Goal: Information Seeking & Learning: Learn about a topic

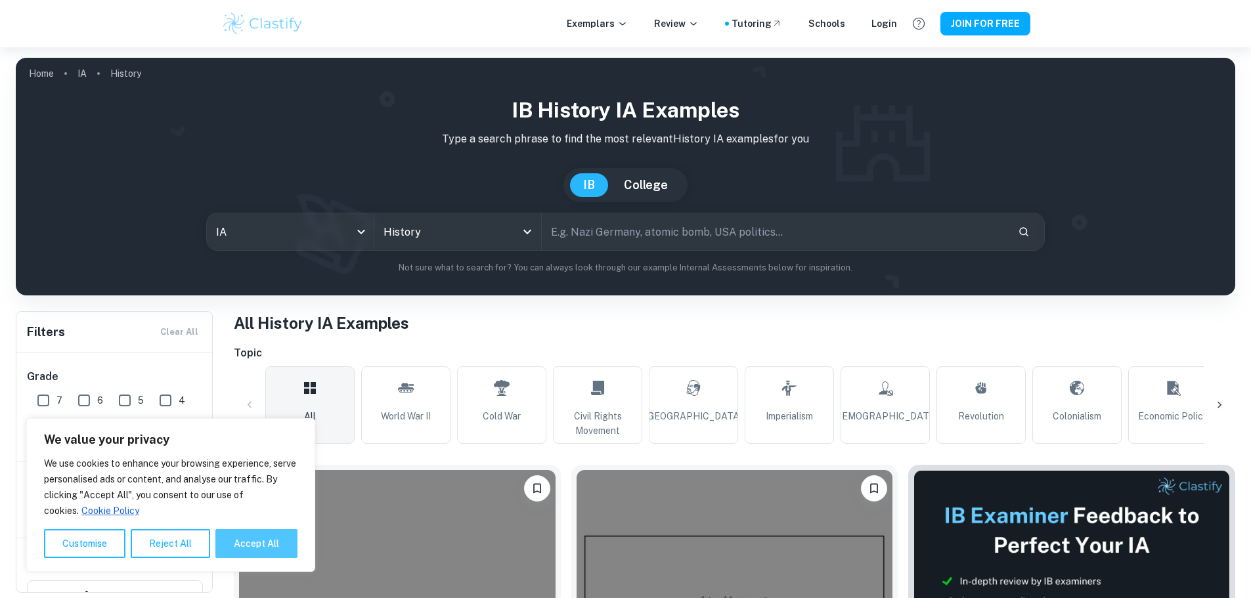
click at [248, 534] on button "Accept All" at bounding box center [256, 543] width 82 height 29
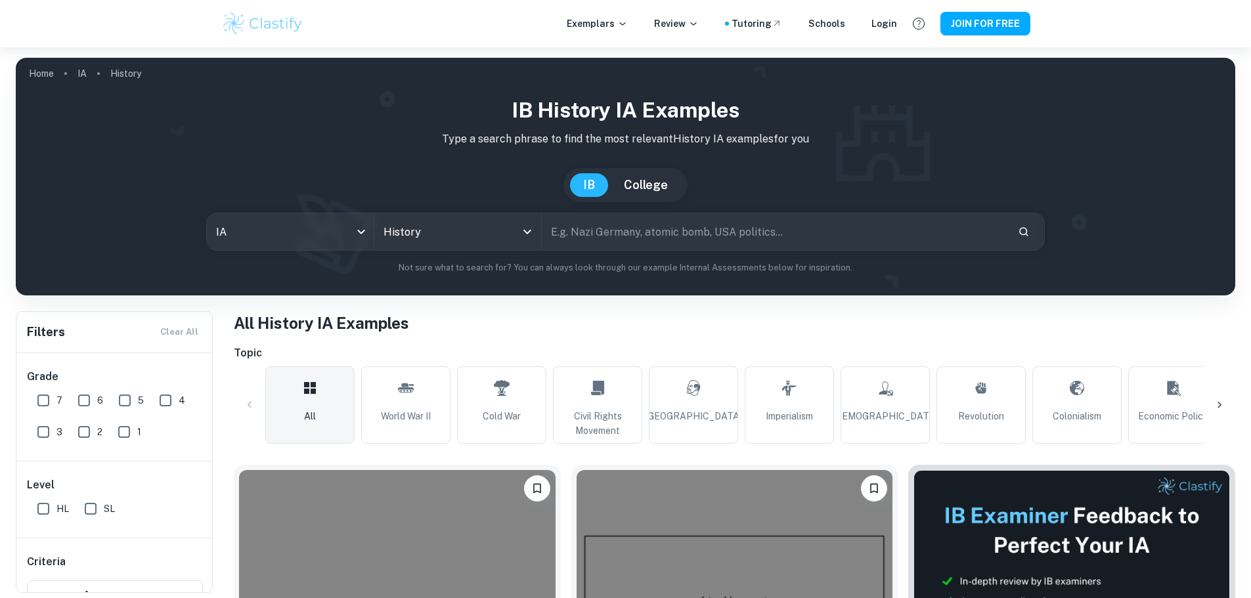
checkbox input "true"
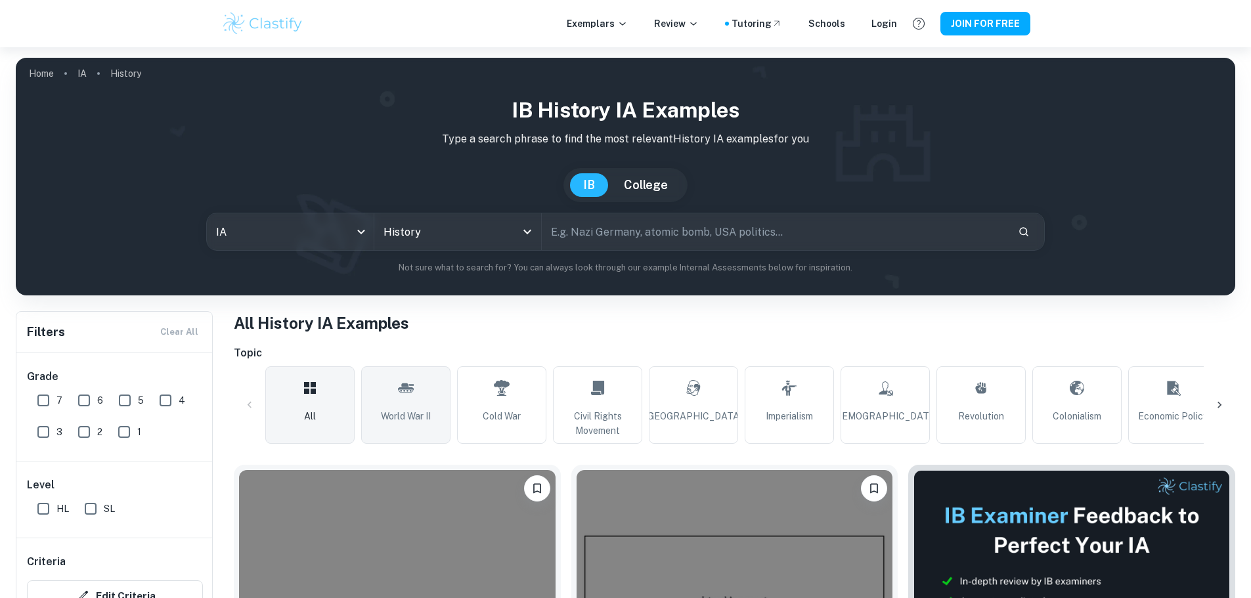
scroll to position [66, 0]
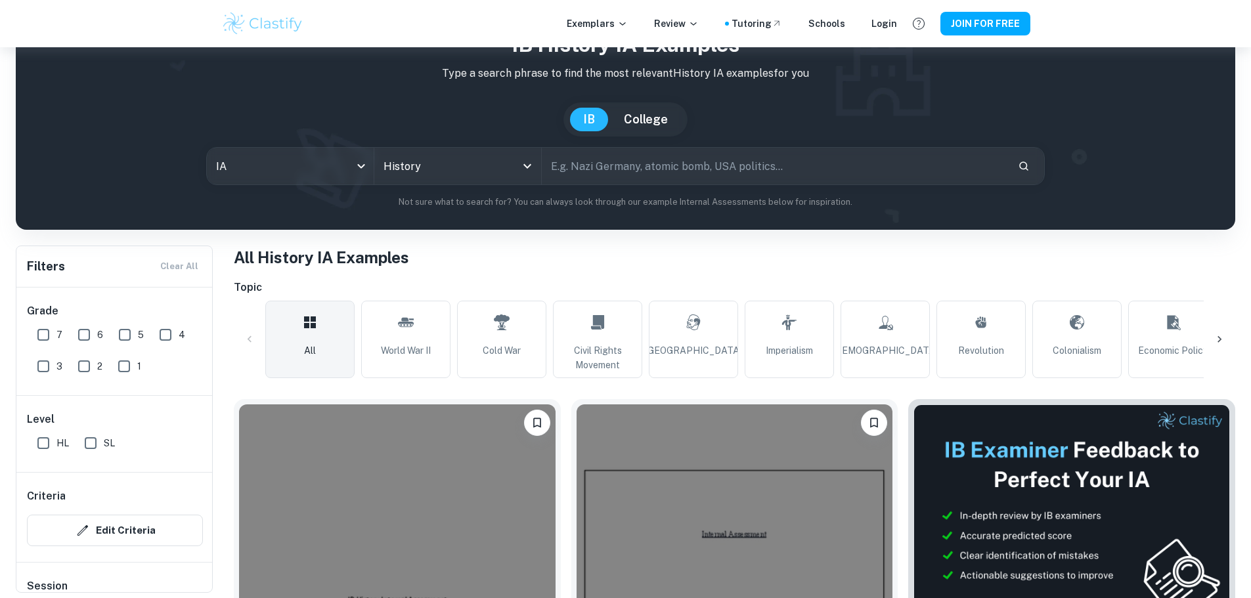
click at [86, 366] on input "2" at bounding box center [84, 366] width 26 height 26
checkbox input "true"
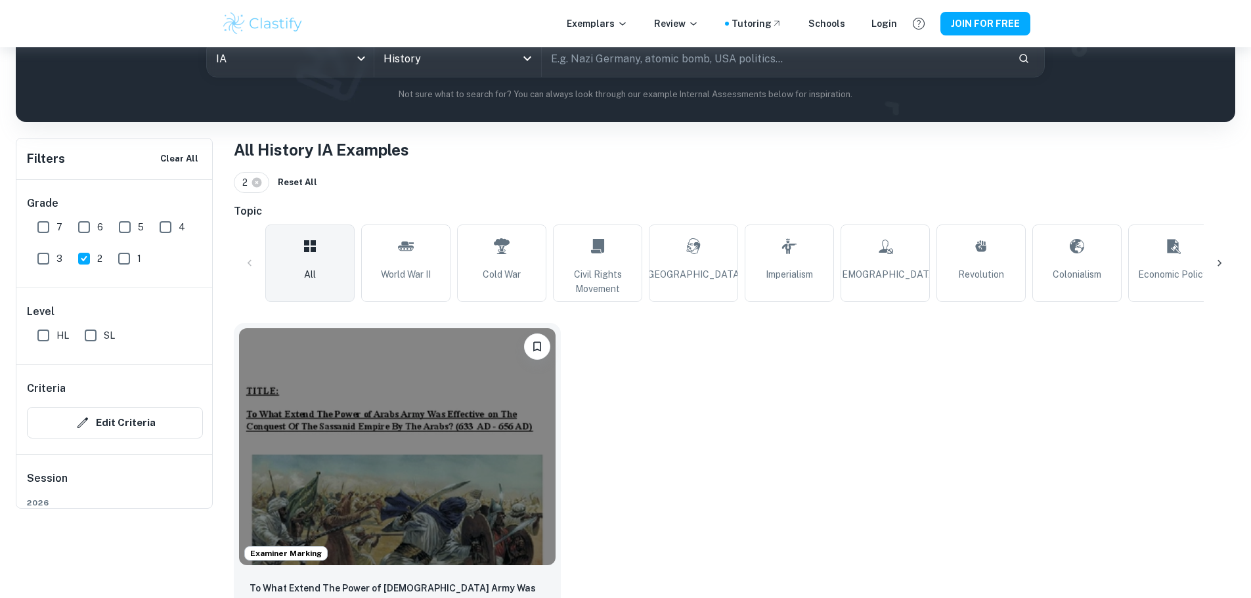
scroll to position [175, 0]
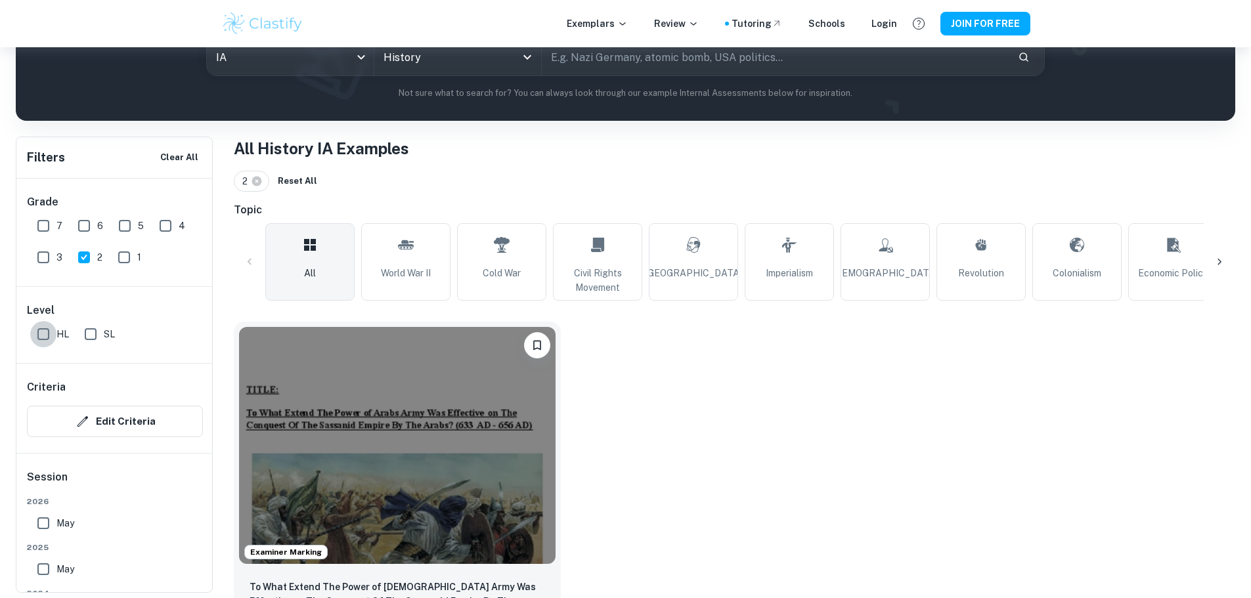
click at [41, 332] on input "HL" at bounding box center [43, 334] width 26 height 26
checkbox input "true"
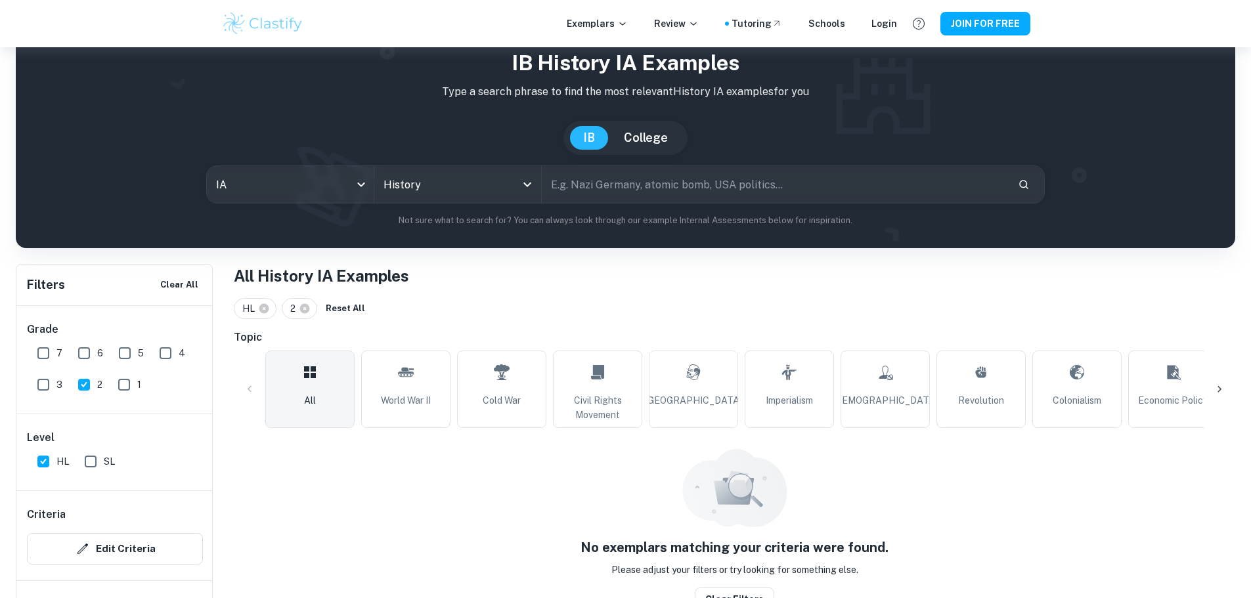
scroll to position [60, 0]
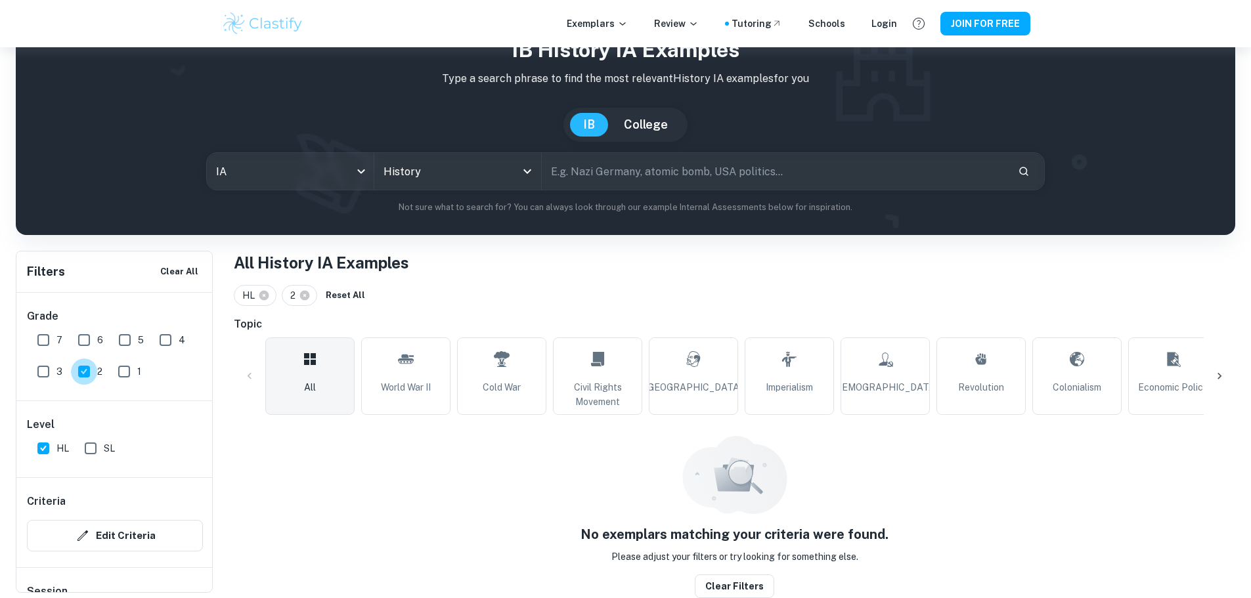
click at [89, 374] on input "2" at bounding box center [84, 372] width 26 height 26
checkbox input "false"
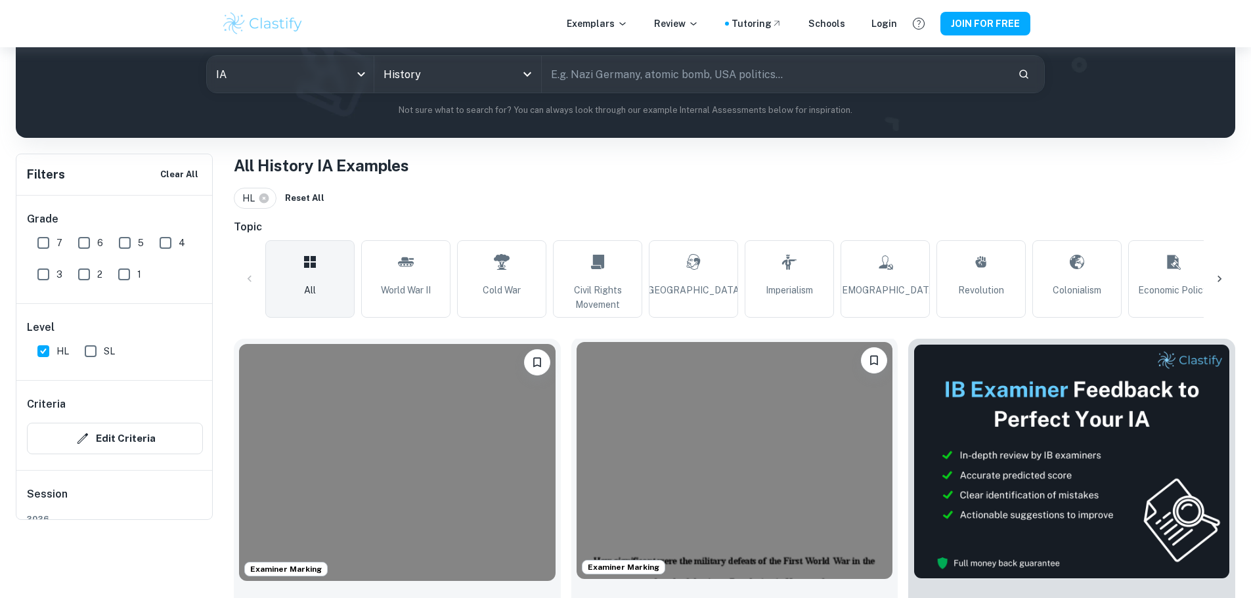
scroll to position [257, 0]
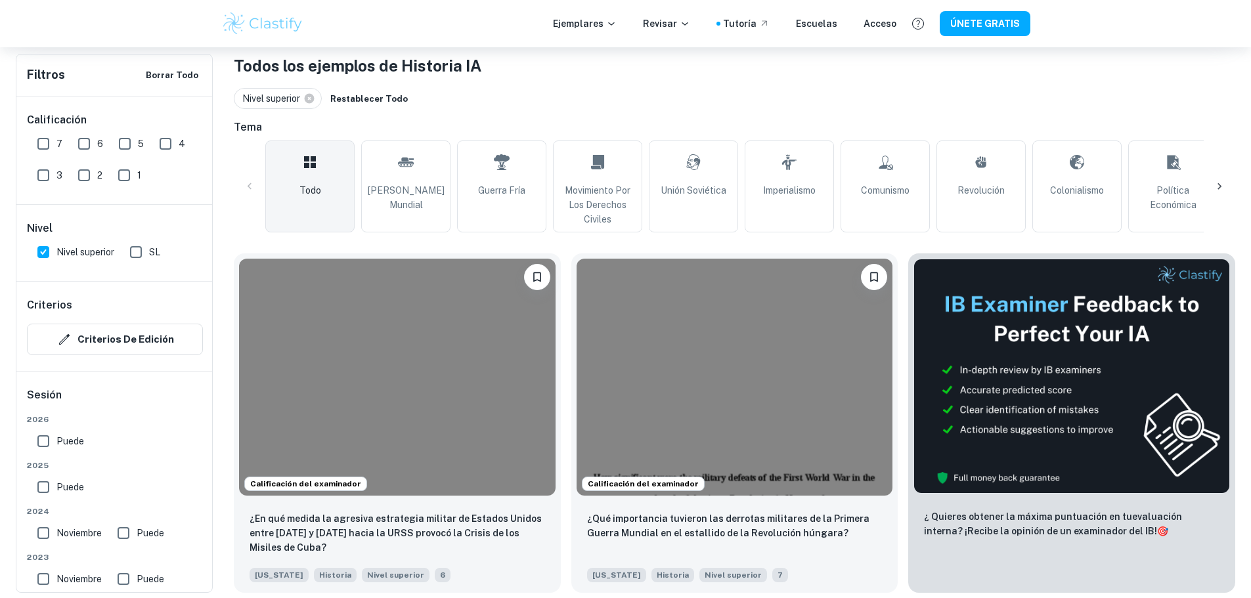
click at [1074, 104] on div "Nivel superior Restablecer todo" at bounding box center [734, 98] width 1001 height 21
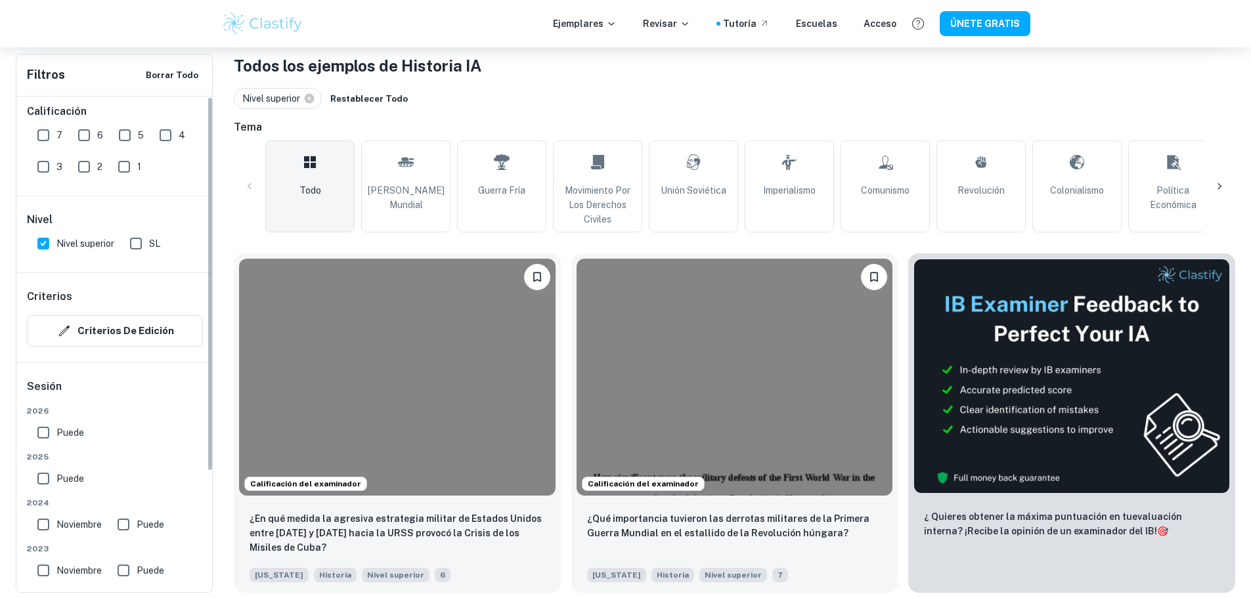
scroll to position [0, 0]
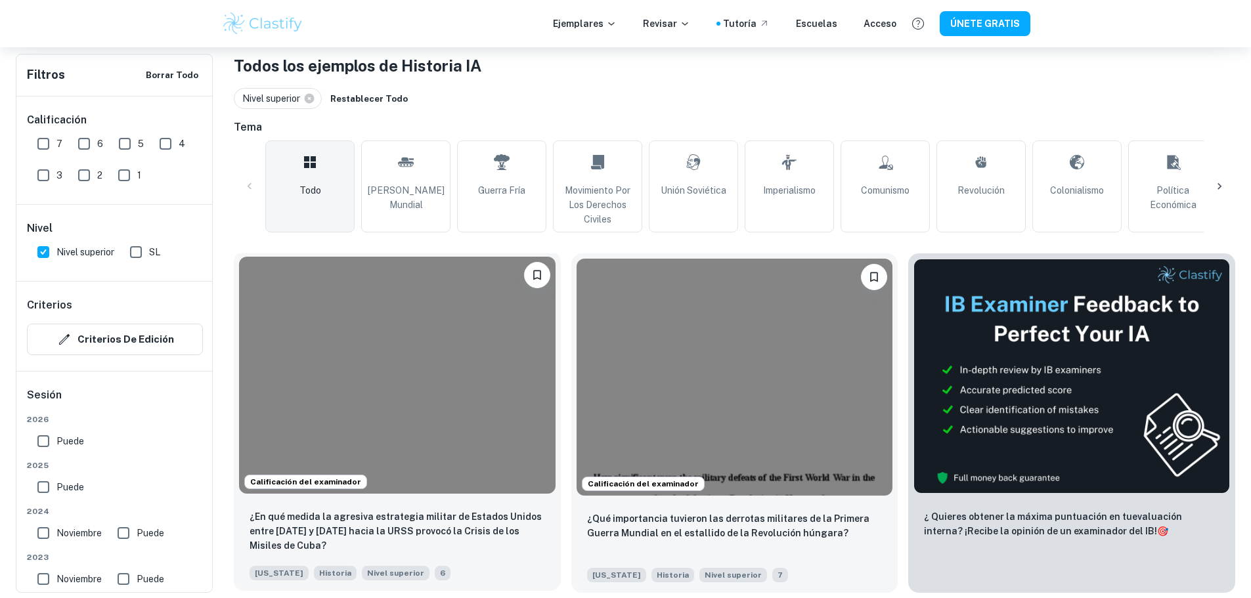
click at [362, 294] on img at bounding box center [397, 375] width 317 height 237
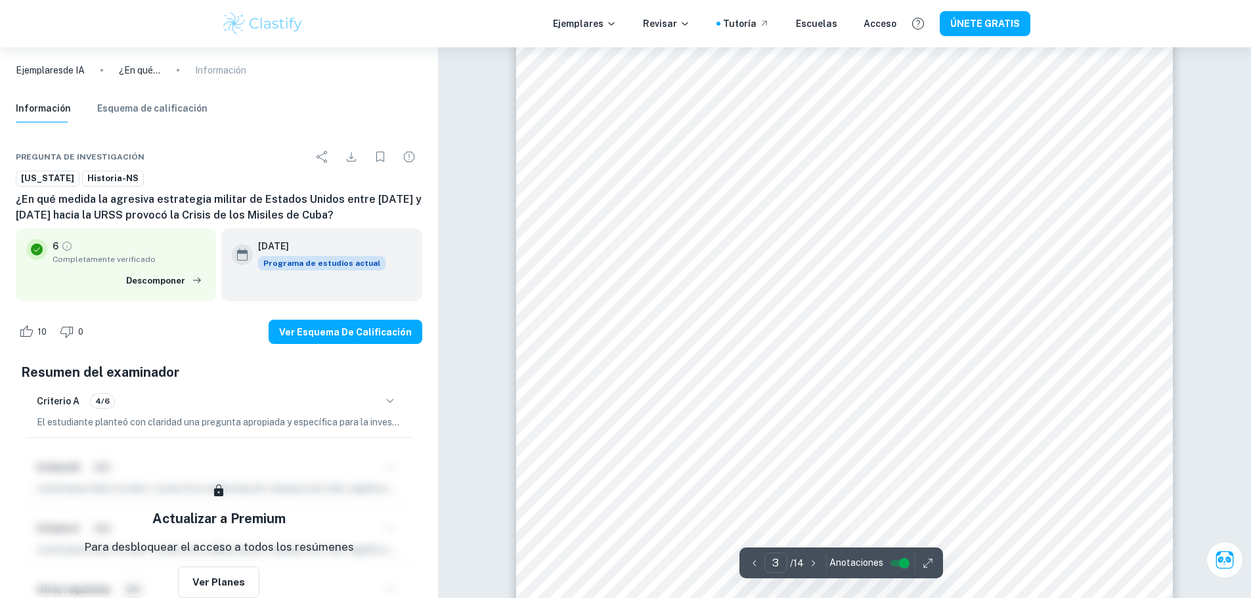
scroll to position [2233, 0]
type input "4"
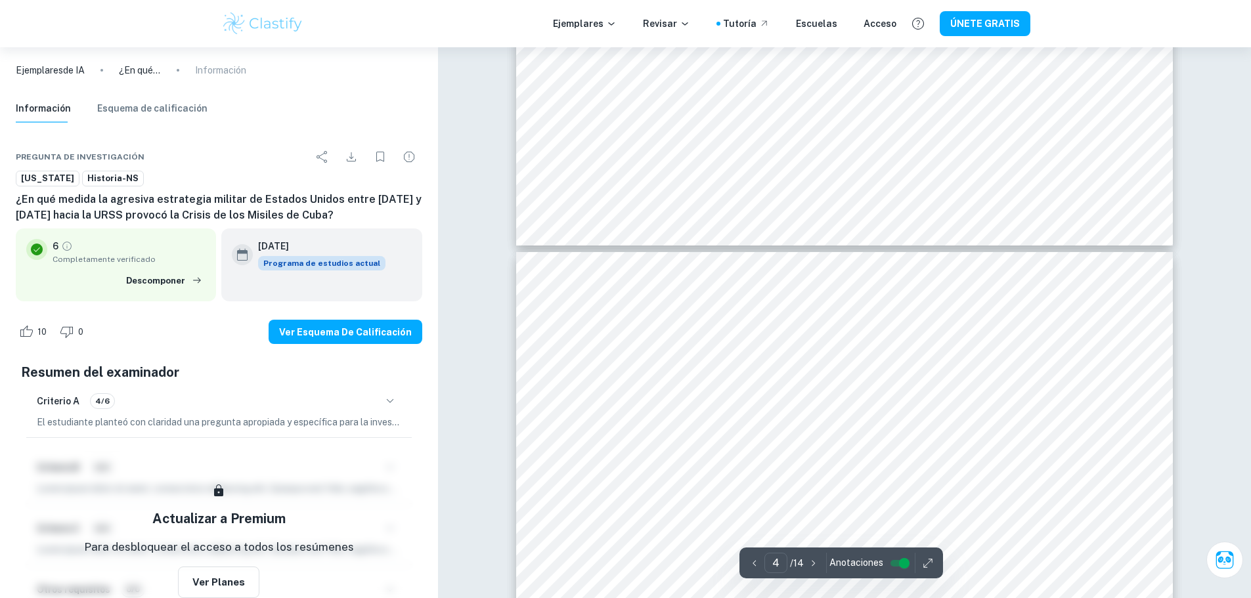
scroll to position [2824, 0]
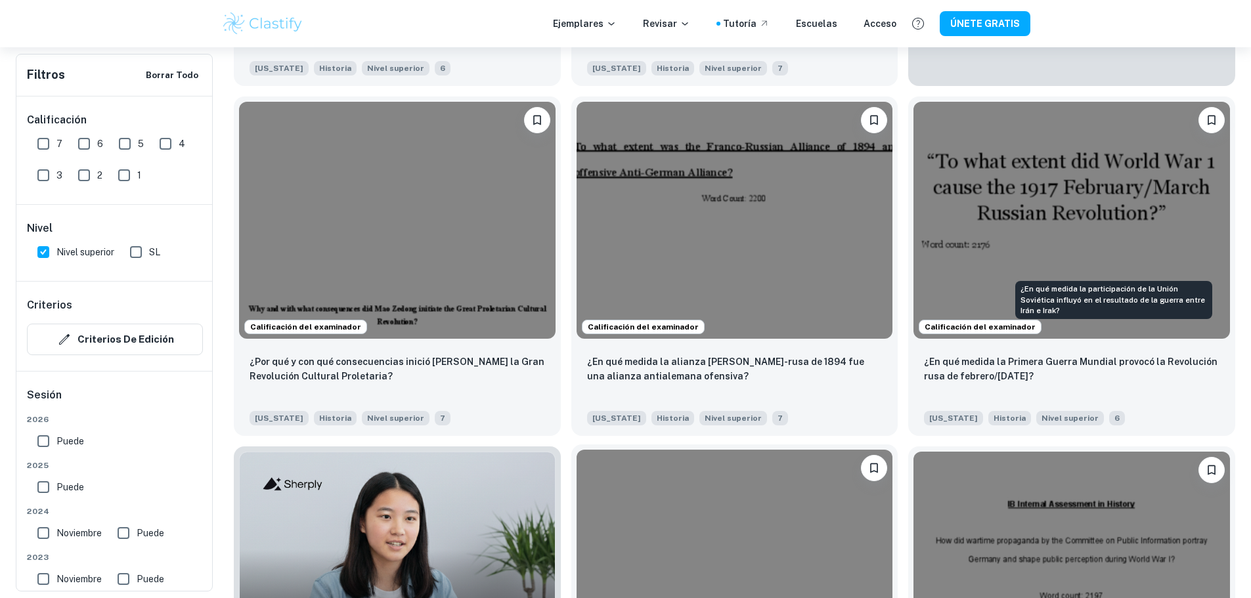
scroll to position [788, 0]
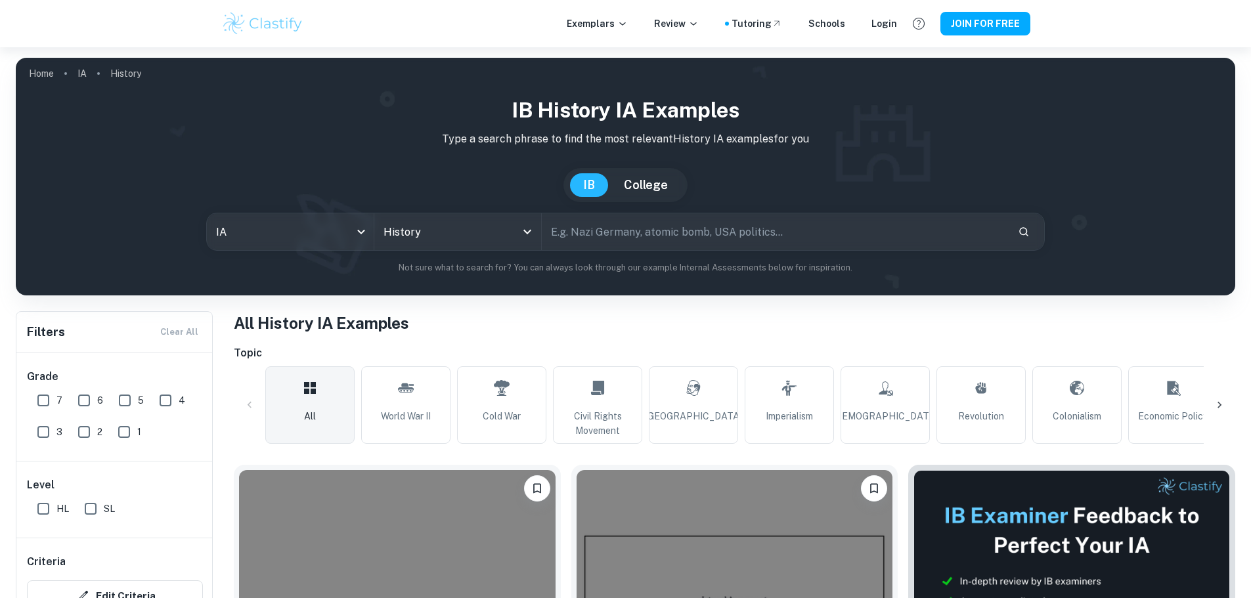
scroll to position [41, 0]
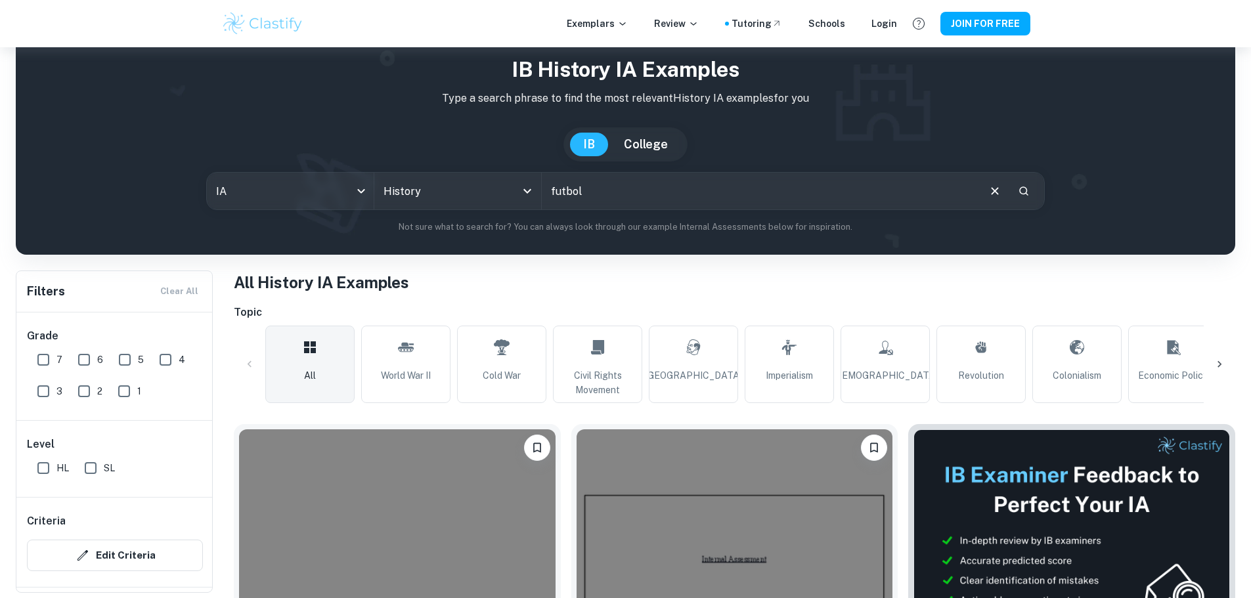
type input "futbol"
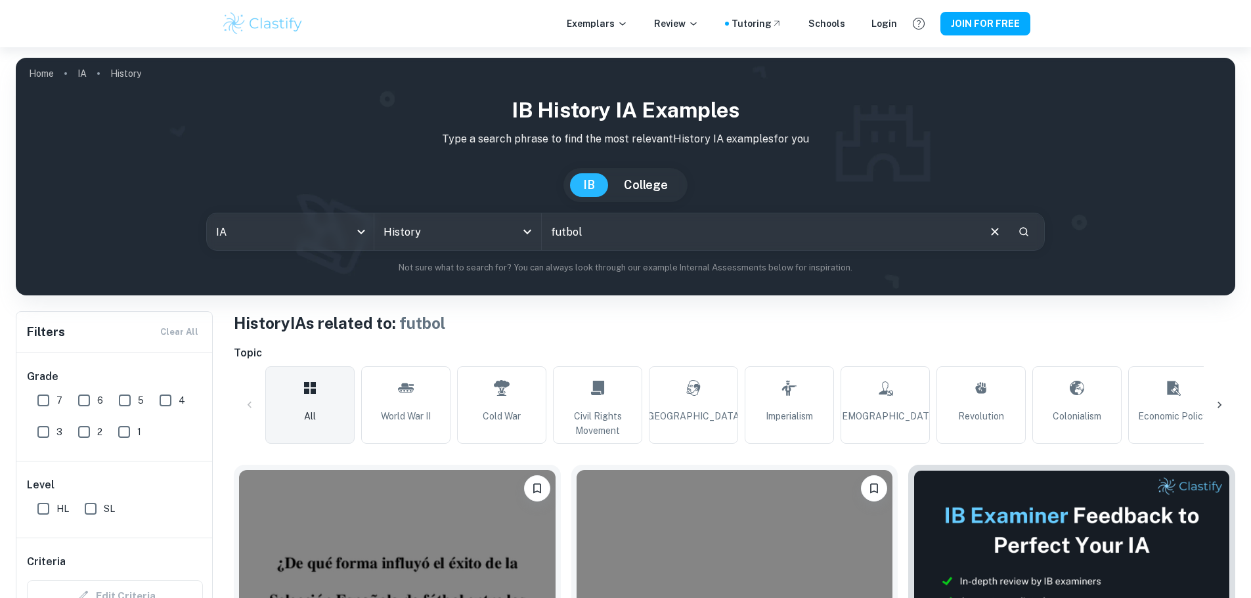
scroll to position [197, 0]
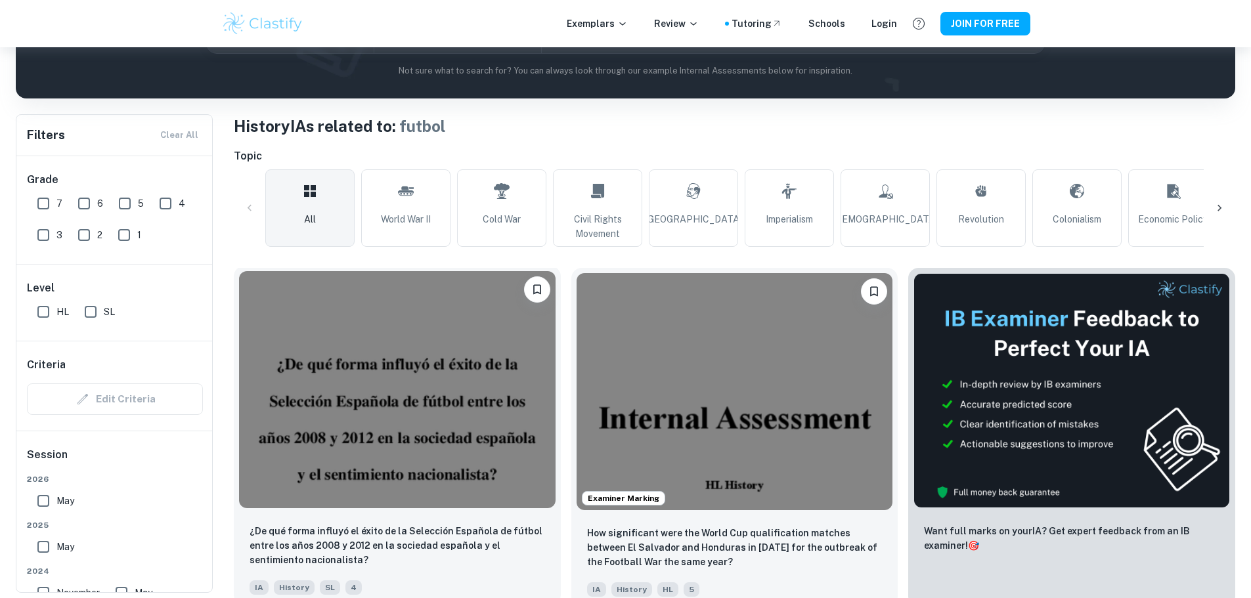
click at [390, 383] on img at bounding box center [397, 389] width 317 height 237
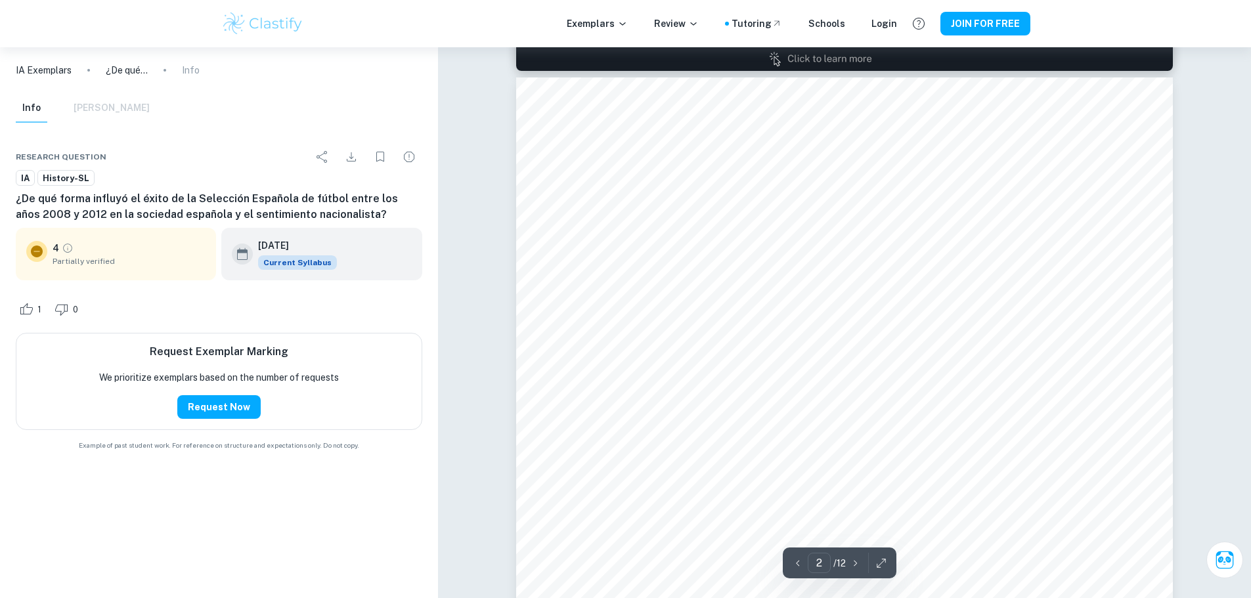
type input "1"
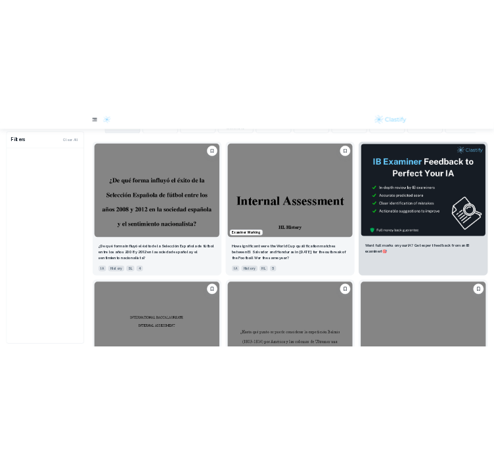
scroll to position [533, 0]
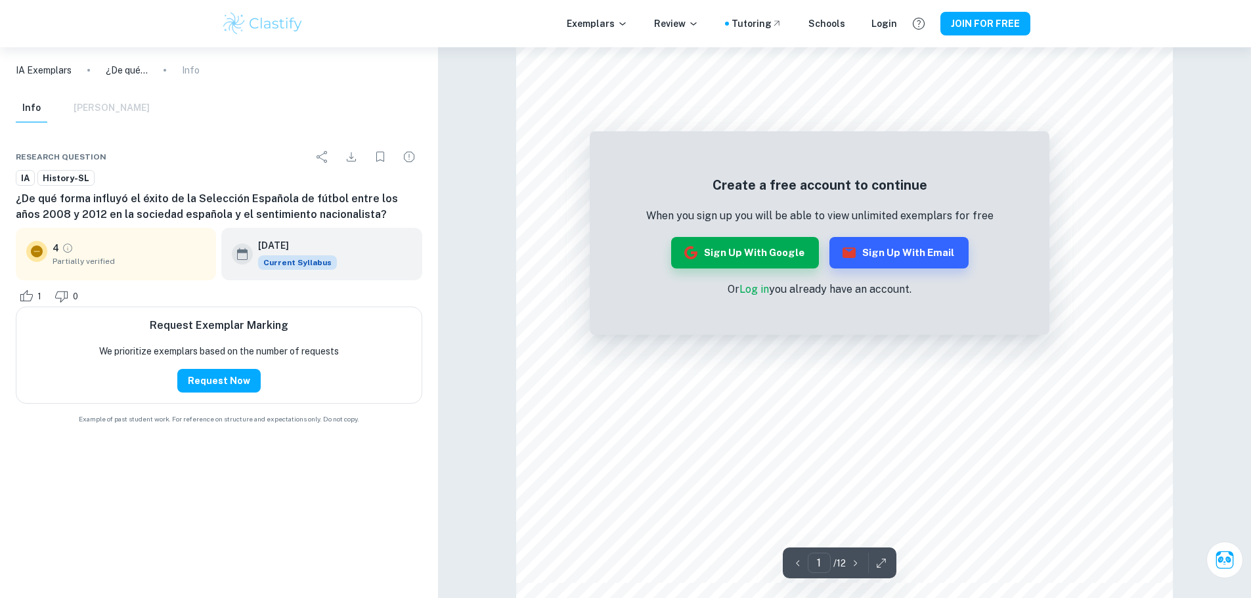
scroll to position [394, 0]
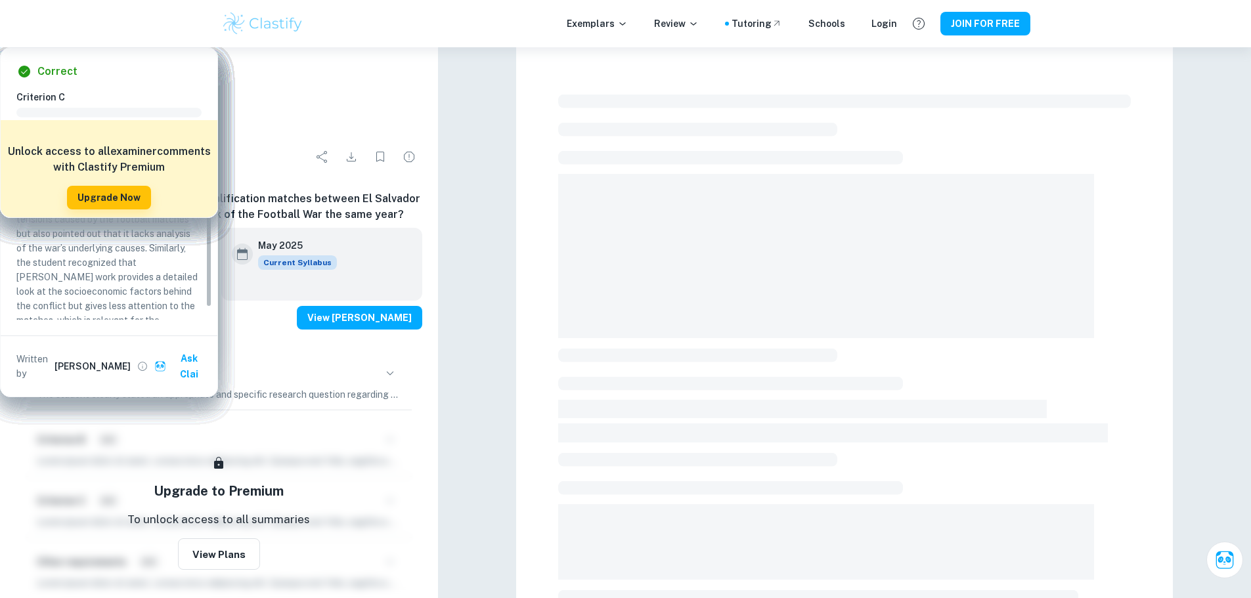
click at [1102, 34] on div "Exemplars Review Tutoring Schools Login JOIN FOR FREE" at bounding box center [625, 23] width 1251 height 47
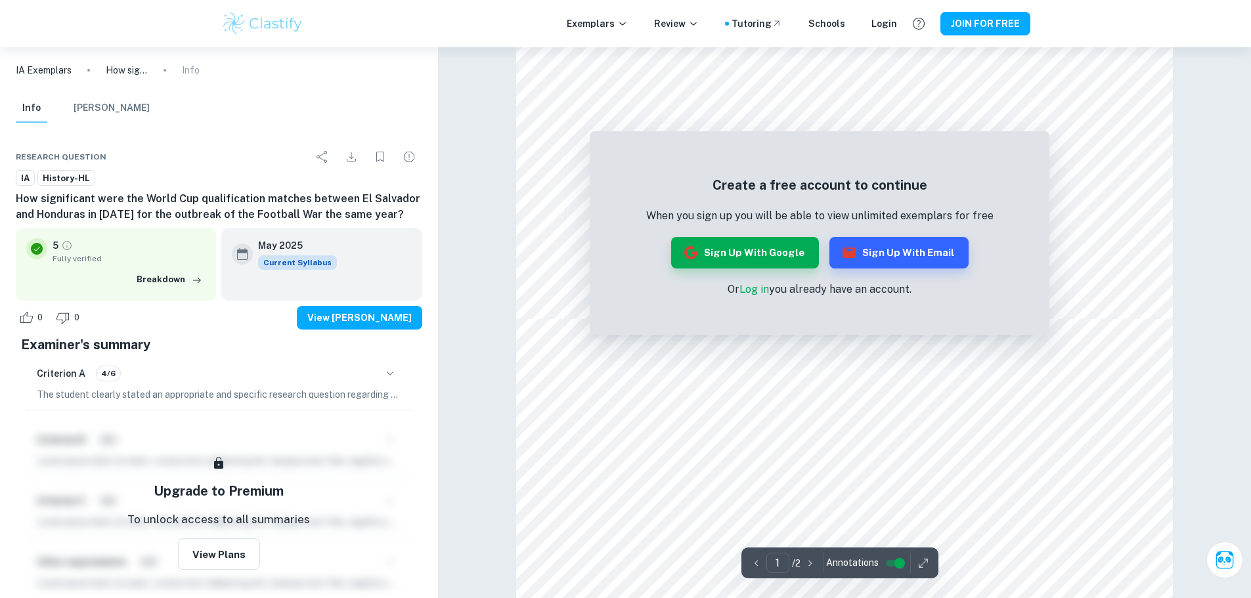
scroll to position [460, 0]
click at [724, 255] on button "Sign up with Google" at bounding box center [745, 253] width 148 height 32
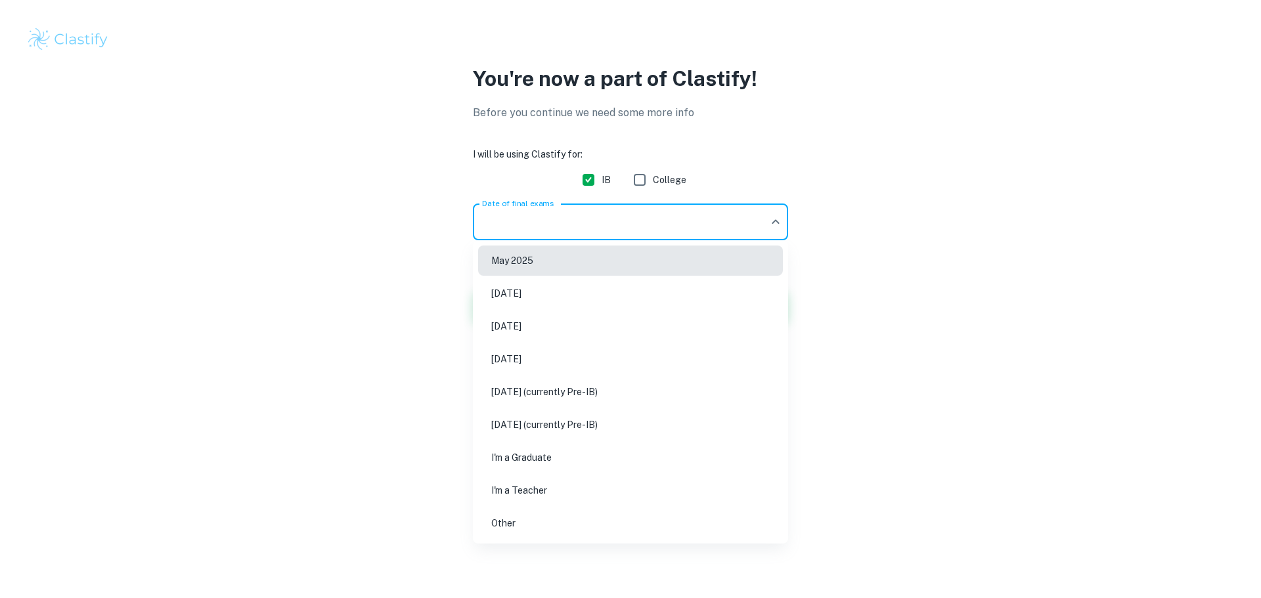
click at [598, 221] on body "We value your privacy We use cookies to enhance your browsing experience, serve…" at bounding box center [630, 299] width 1261 height 598
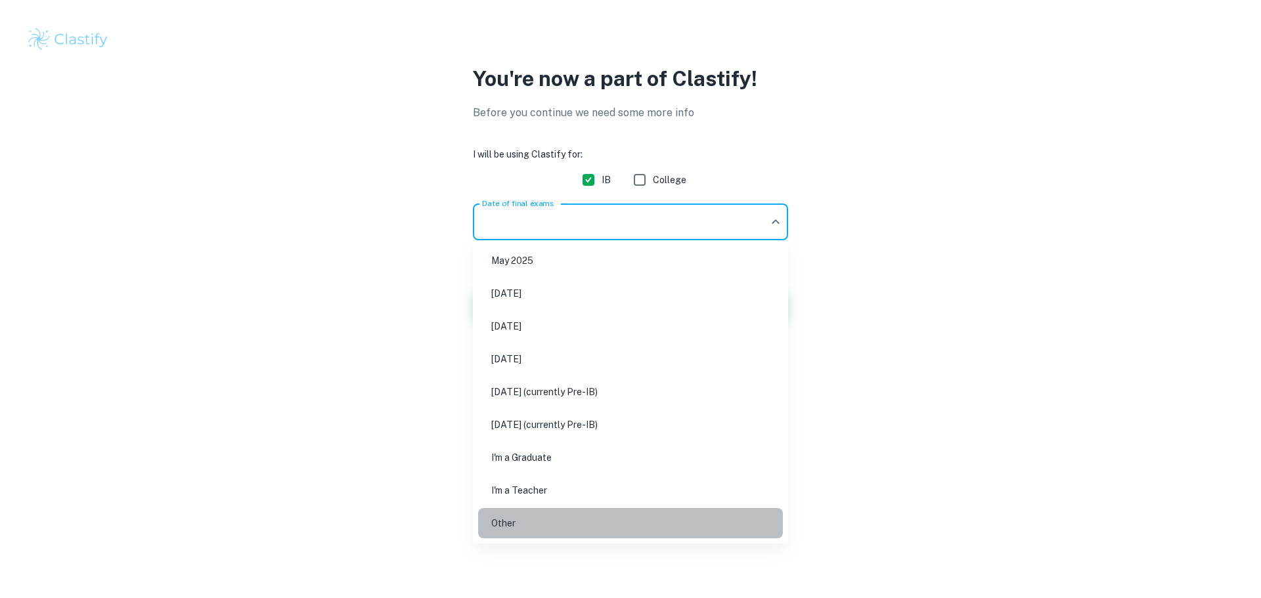
click at [537, 529] on li "Other" at bounding box center [630, 523] width 305 height 30
type input "Other"
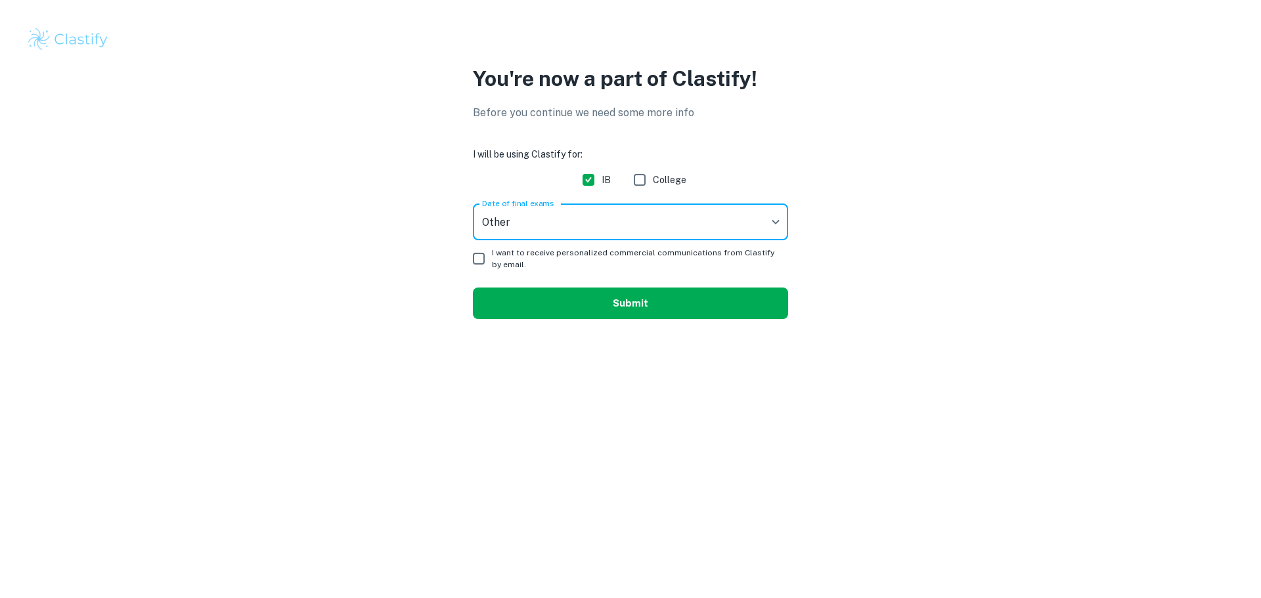
click at [602, 304] on button "Submit" at bounding box center [630, 304] width 315 height 32
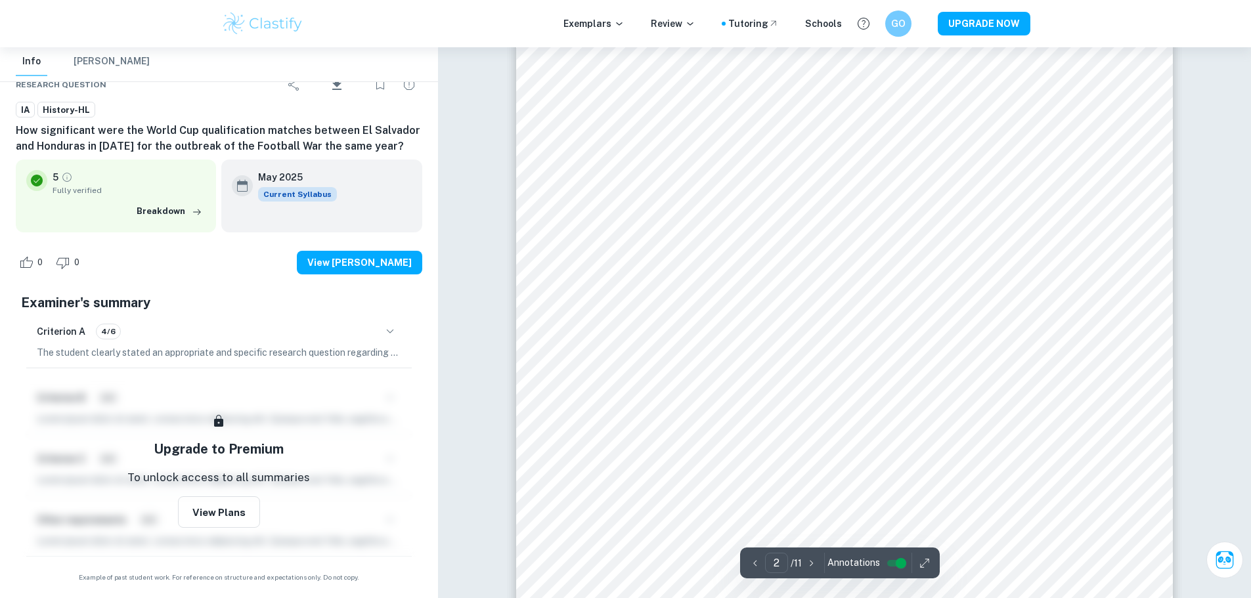
scroll to position [1248, 0]
click at [395, 331] on icon "button" at bounding box center [390, 332] width 16 height 16
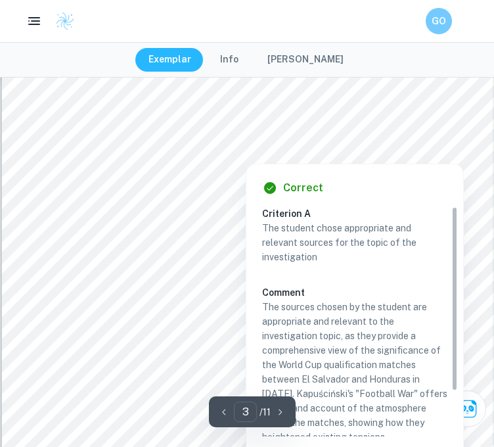
scroll to position [1773, 0]
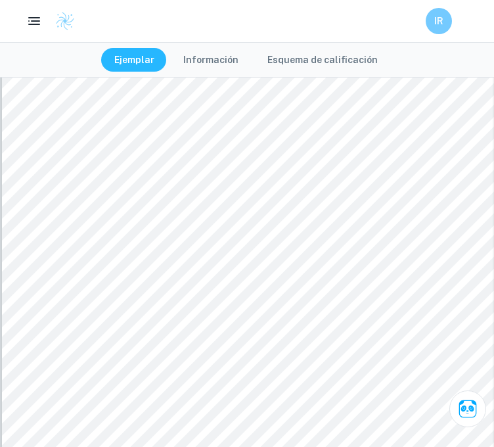
click at [42, 56] on div "Ejemplar Información Esquema de calificación" at bounding box center [247, 59] width 494 height 35
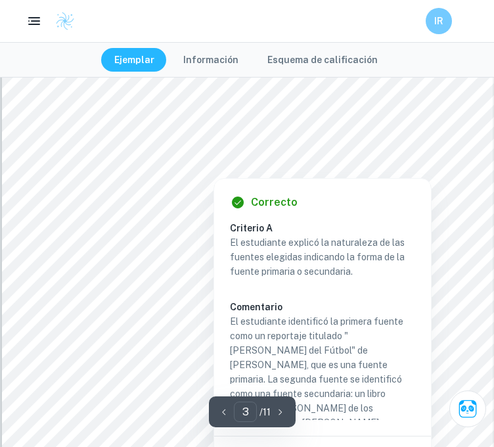
click at [235, 171] on div "Correcto Criterio A El estudiante explicó la naturaleza de las fuentes elegidas…" at bounding box center [322, 335] width 218 height 328
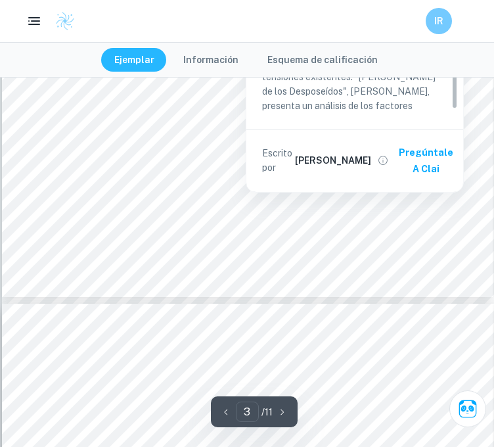
scroll to position [2101, 0]
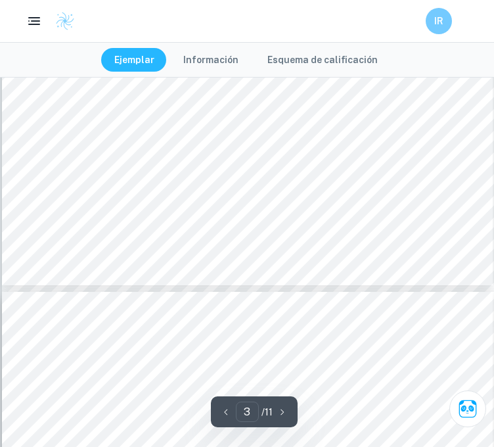
type input "4"
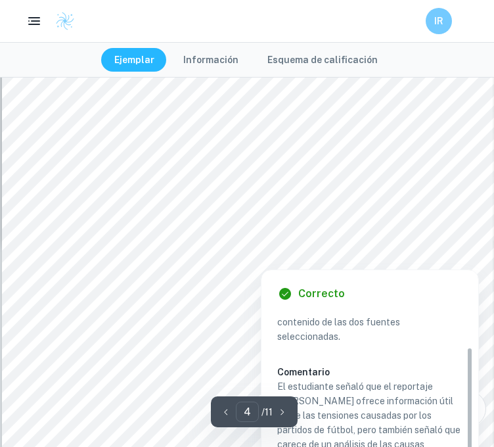
scroll to position [2430, 0]
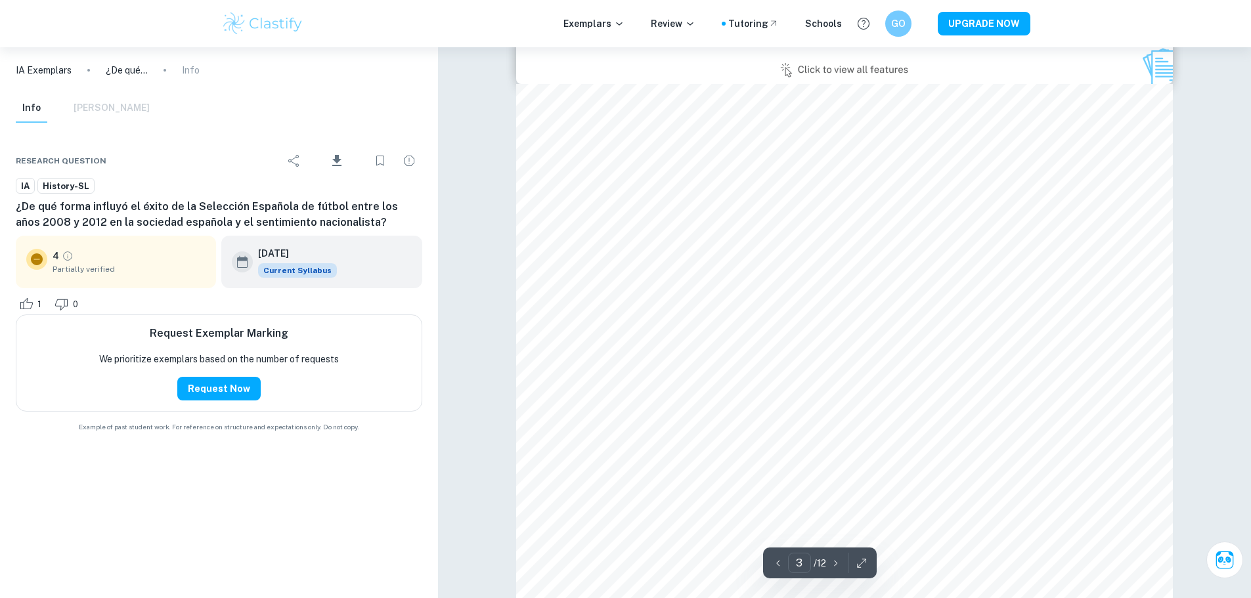
scroll to position [2126, 0]
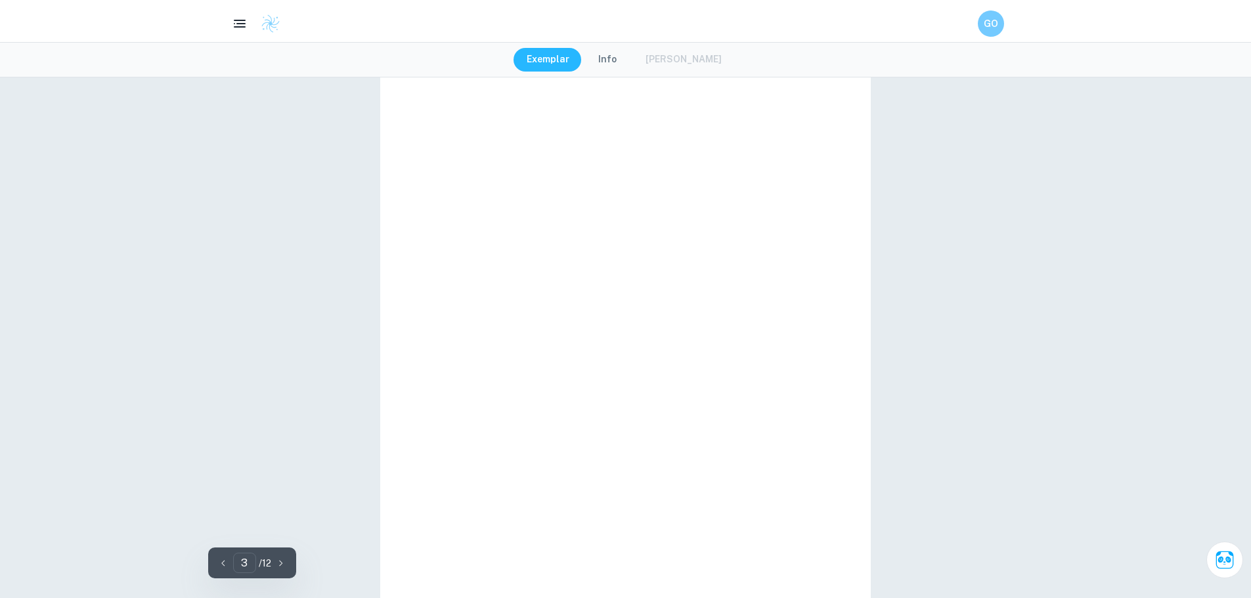
type input "2"
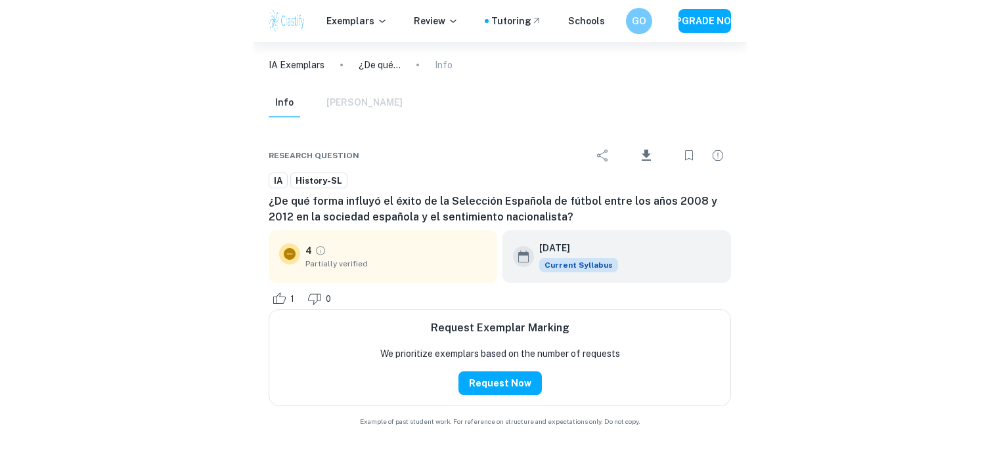
scroll to position [1066, 0]
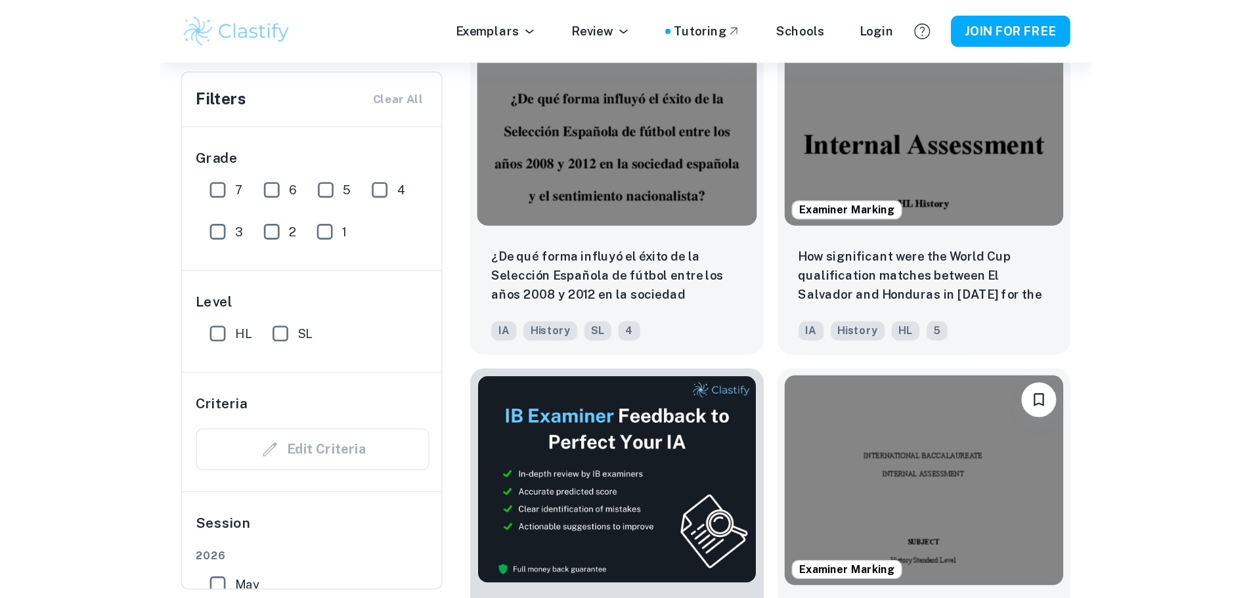
scroll to position [460, 0]
